Goal: Transaction & Acquisition: Purchase product/service

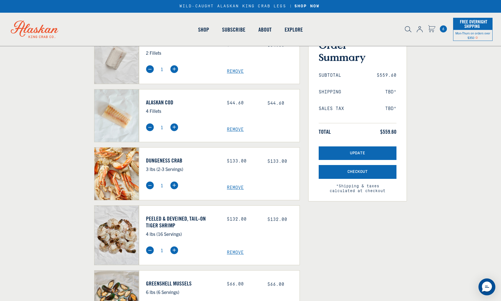
scroll to position [74, 0]
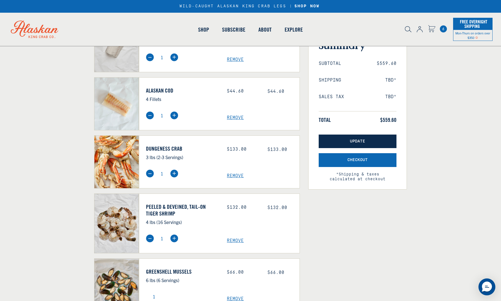
click at [358, 140] on span "Update" at bounding box center [357, 141] width 15 height 5
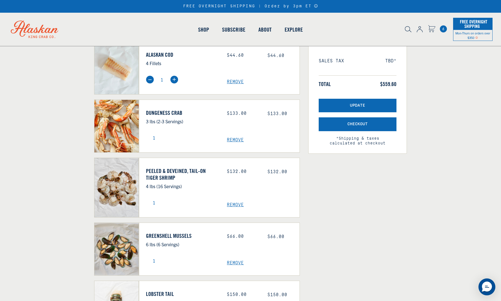
scroll to position [123, 0]
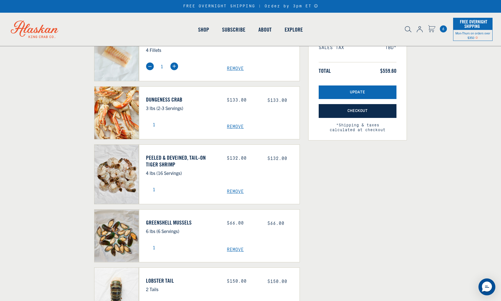
click at [353, 111] on span "Checkout" at bounding box center [358, 111] width 20 height 5
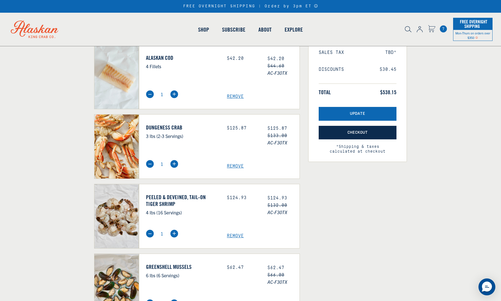
scroll to position [117, 0]
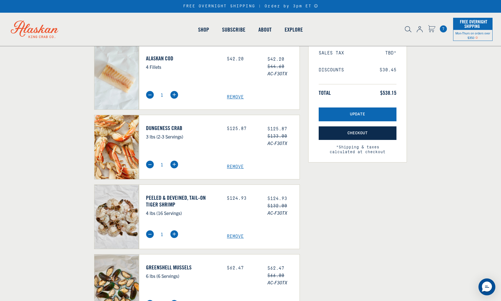
click at [354, 131] on span "Checkout" at bounding box center [358, 133] width 20 height 5
